Goal: Communication & Community: Answer question/provide support

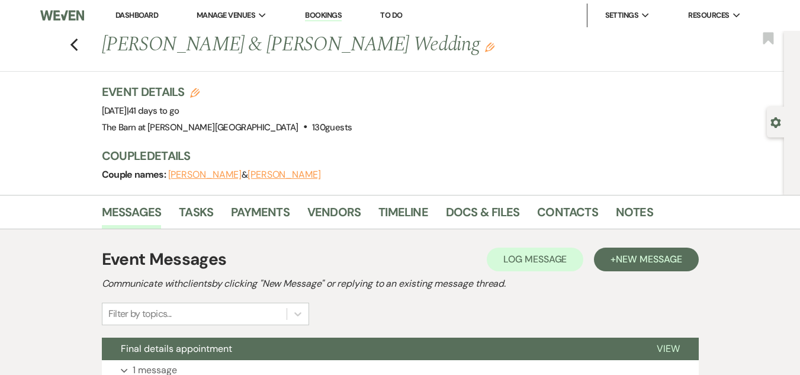
click at [121, 17] on link "Dashboard" at bounding box center [136, 15] width 43 height 10
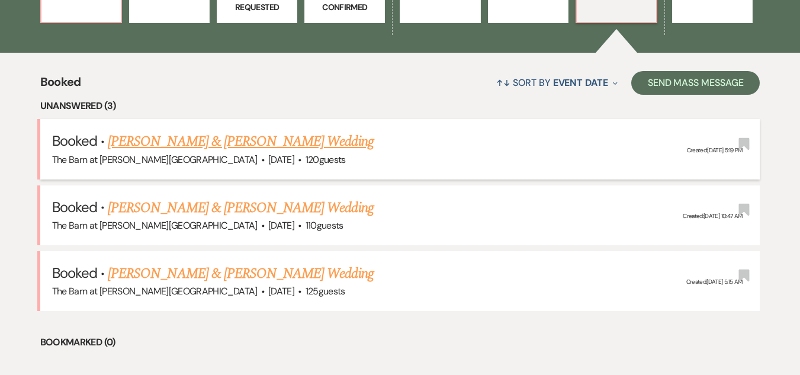
scroll to position [412, 0]
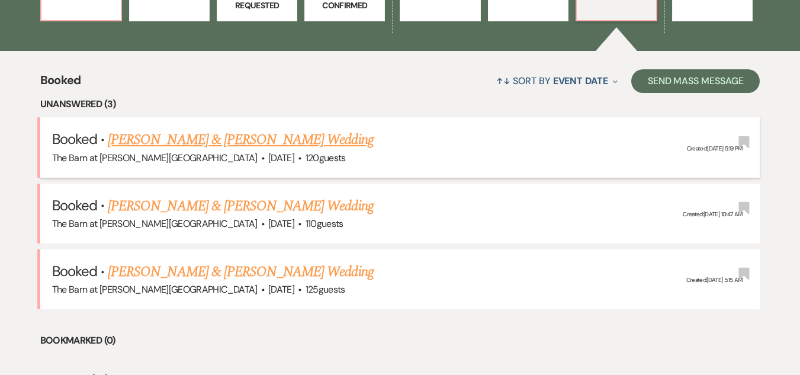
click at [253, 137] on link "[PERSON_NAME] & [PERSON_NAME] Wedding" at bounding box center [240, 139] width 265 height 21
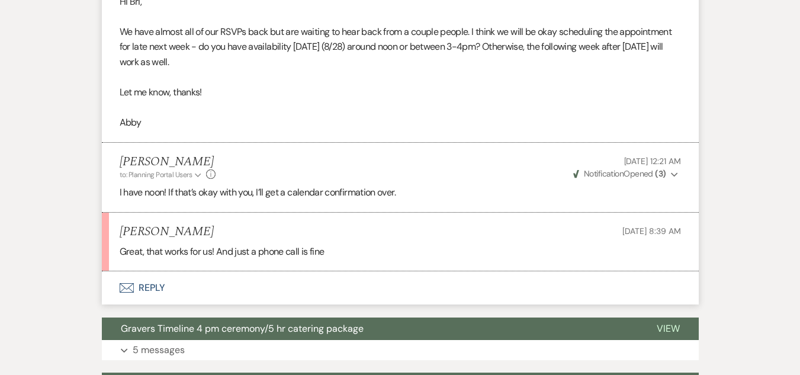
scroll to position [652, 0]
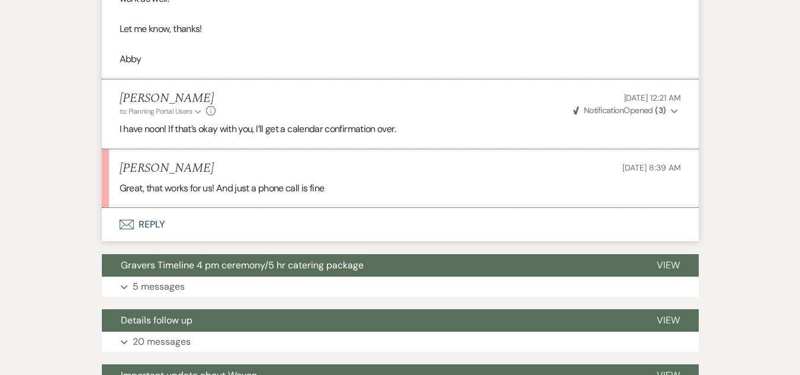
click at [147, 219] on button "Envelope Reply" at bounding box center [400, 224] width 597 height 33
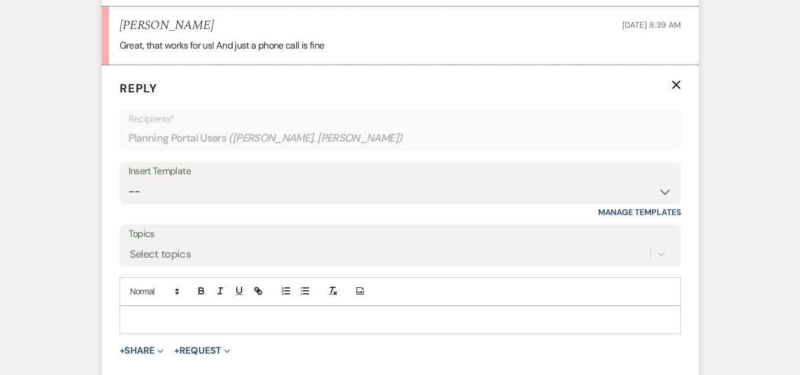
scroll to position [795, 0]
click at [677, 83] on use "button" at bounding box center [676, 84] width 9 height 9
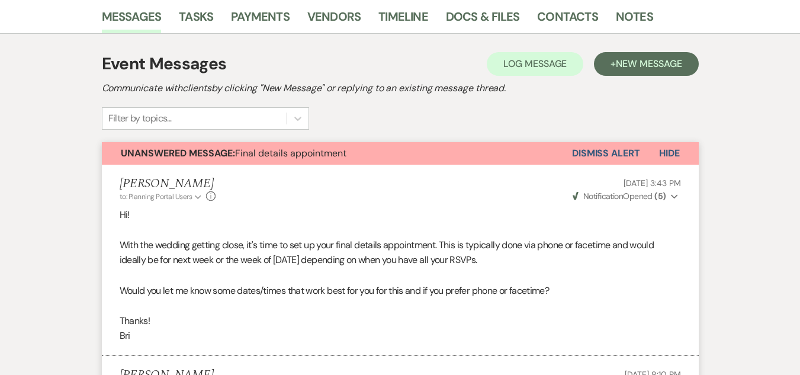
scroll to position [144, 0]
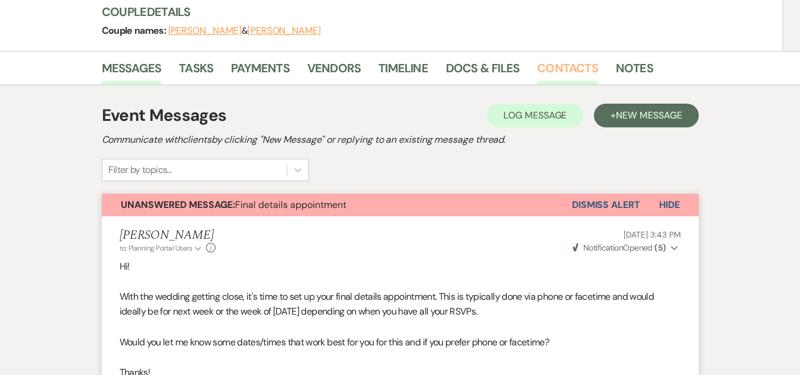
click at [550, 68] on link "Contacts" at bounding box center [567, 72] width 61 height 26
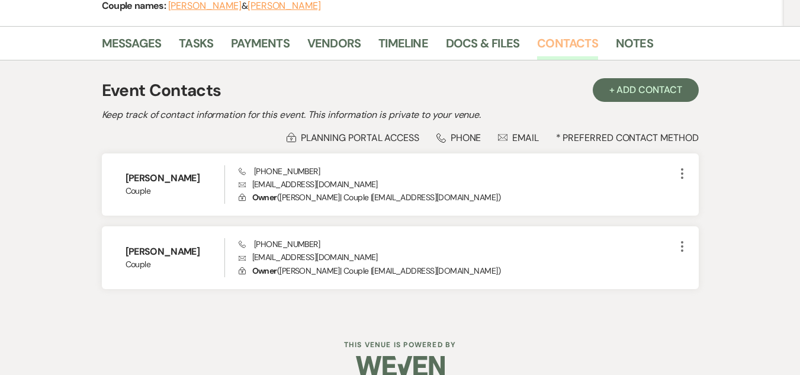
scroll to position [188, 0]
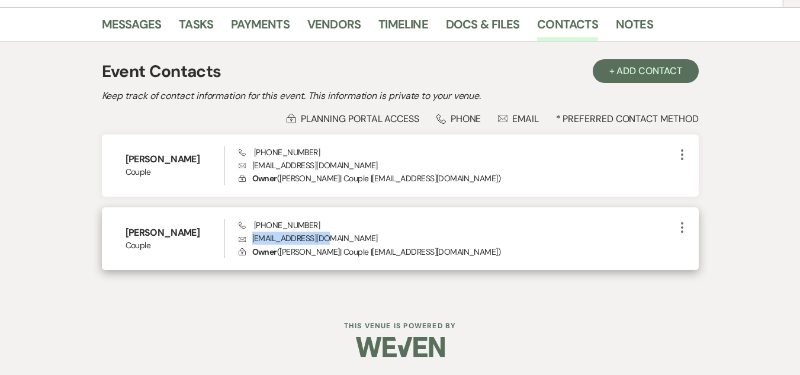
drag, startPoint x: 326, startPoint y: 239, endPoint x: 252, endPoint y: 240, distance: 73.5
click at [252, 240] on p "Envelope [EMAIL_ADDRESS][DOMAIN_NAME]" at bounding box center [457, 238] width 437 height 13
copy p "[EMAIL_ADDRESS][DOMAIN_NAME]"
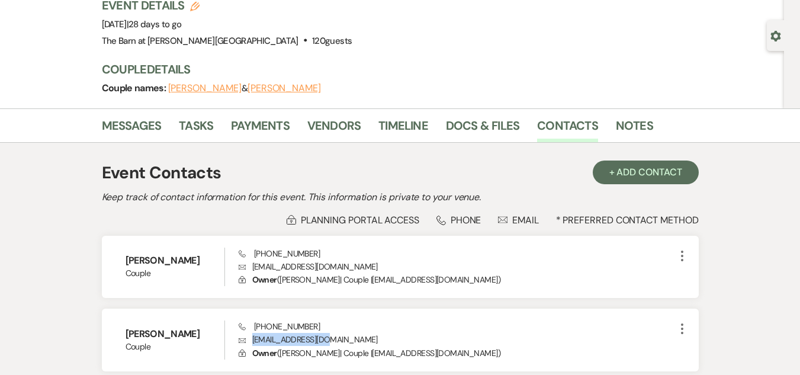
scroll to position [0, 0]
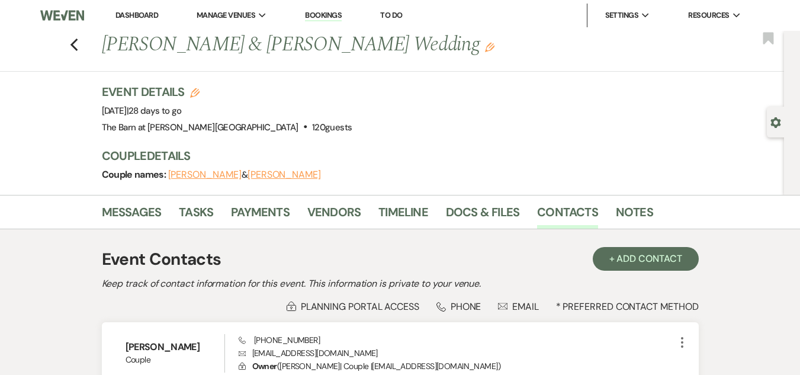
drag, startPoint x: 130, startPoint y: 18, endPoint x: 130, endPoint y: 25, distance: 7.1
click at [130, 18] on link "Dashboard" at bounding box center [136, 15] width 43 height 10
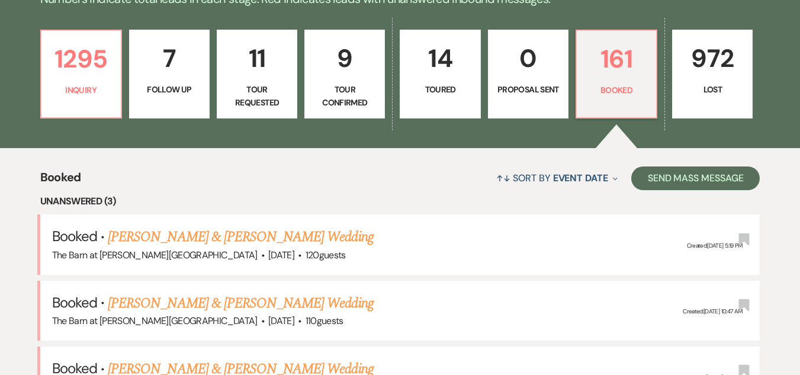
scroll to position [355, 0]
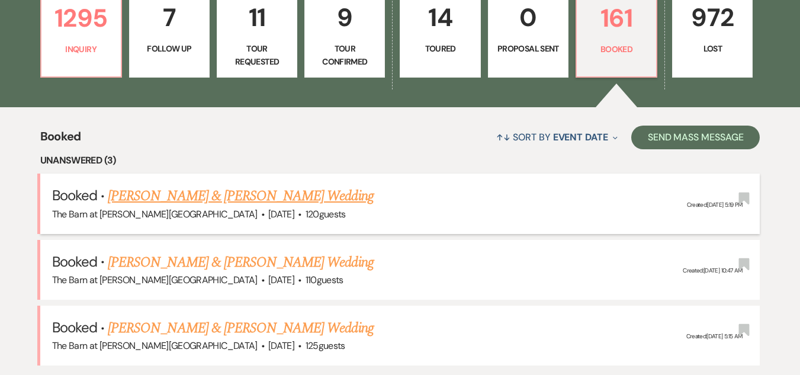
click at [326, 202] on link "[PERSON_NAME] & [PERSON_NAME] Wedding" at bounding box center [240, 195] width 265 height 21
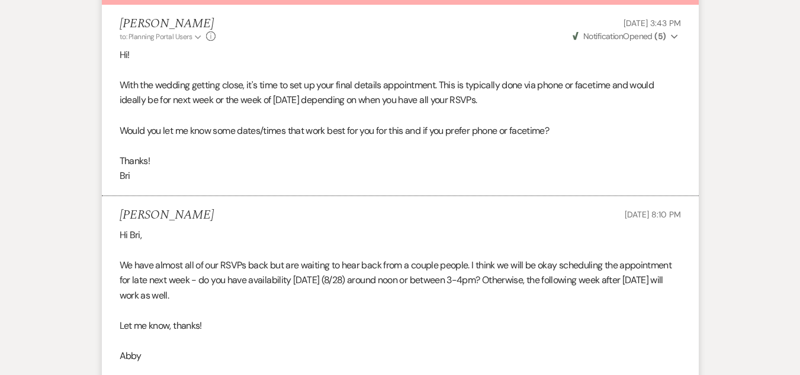
scroll to position [237, 0]
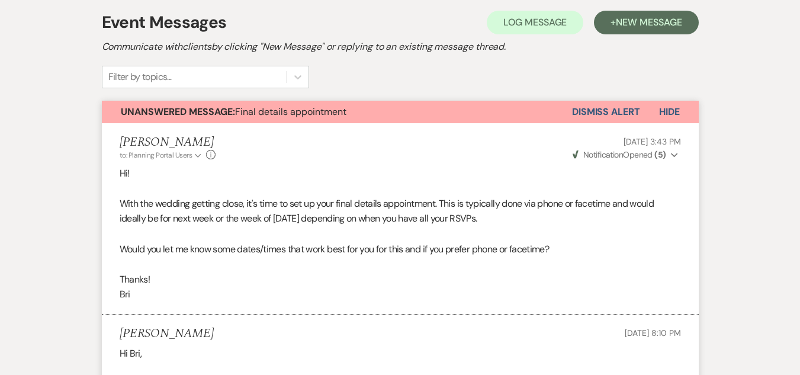
click at [671, 110] on span "Hide" at bounding box center [669, 111] width 21 height 12
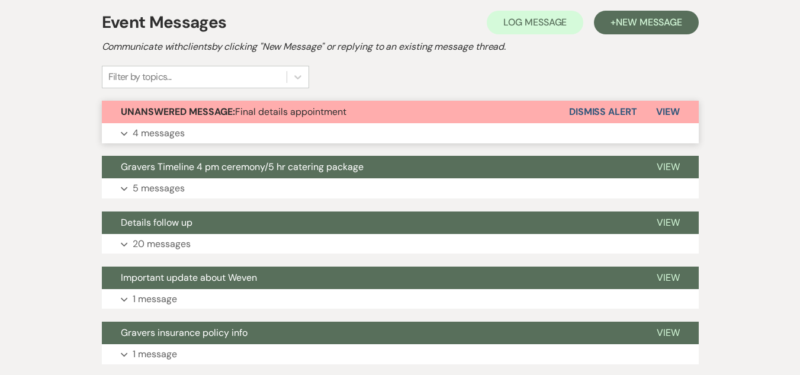
click at [670, 111] on span "View" at bounding box center [668, 111] width 24 height 12
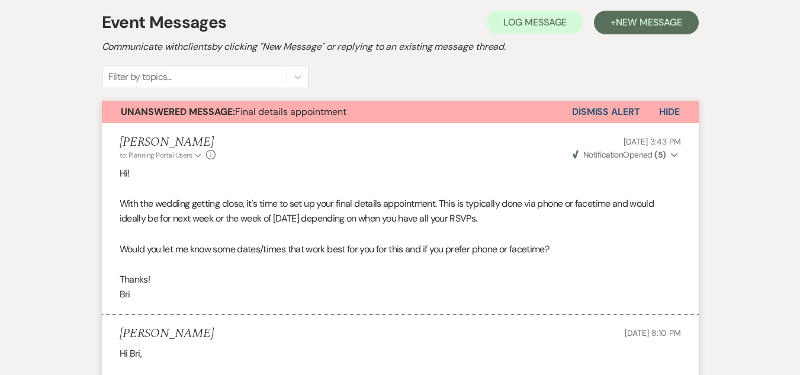
click at [606, 113] on button "Dismiss Alert" at bounding box center [606, 112] width 68 height 23
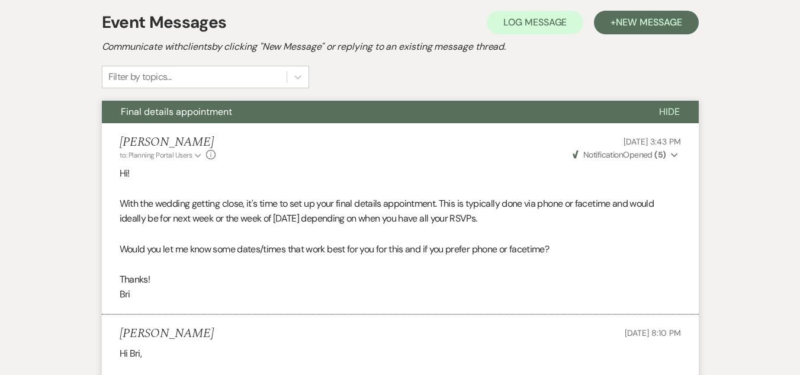
scroll to position [0, 0]
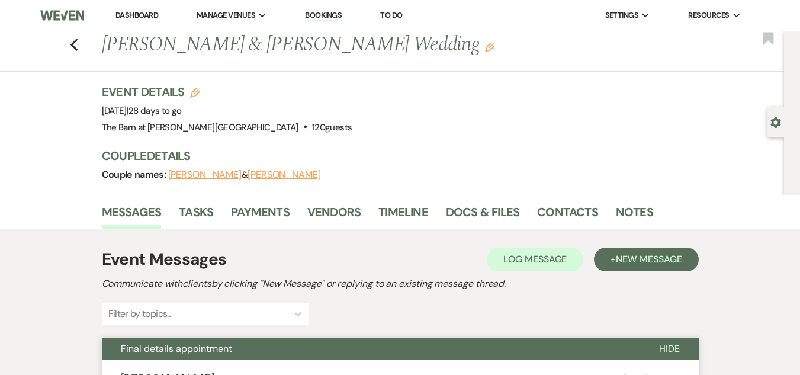
click at [126, 11] on link "Dashboard" at bounding box center [136, 15] width 43 height 10
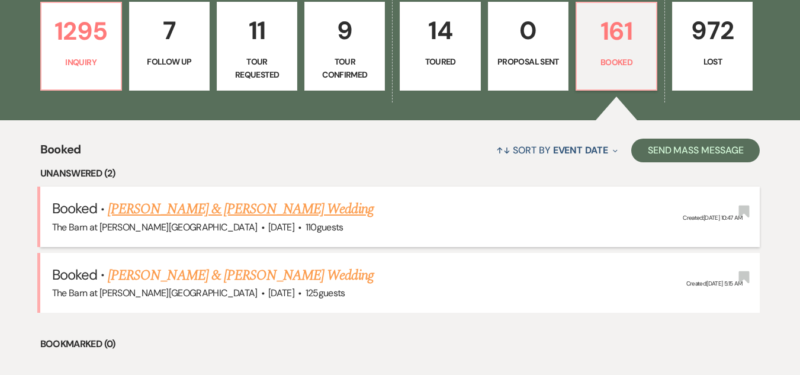
scroll to position [355, 0]
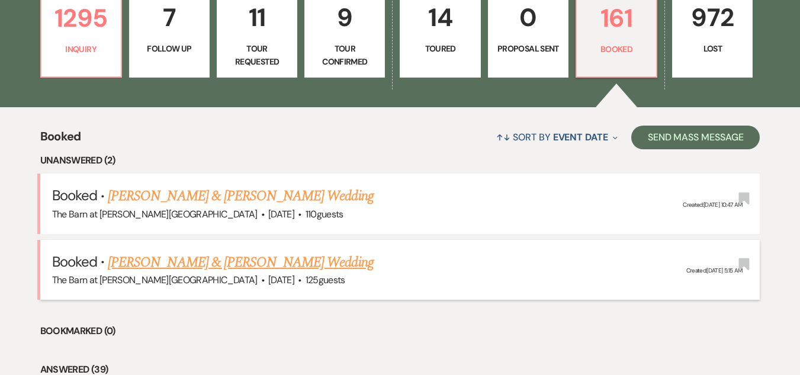
click at [334, 266] on link "[PERSON_NAME] & [PERSON_NAME] Wedding" at bounding box center [240, 262] width 265 height 21
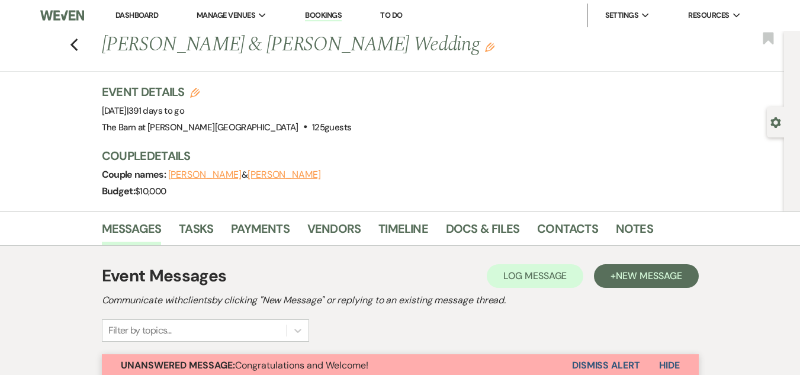
click at [121, 20] on link "Dashboard" at bounding box center [136, 15] width 43 height 10
